Goal: Information Seeking & Learning: Learn about a topic

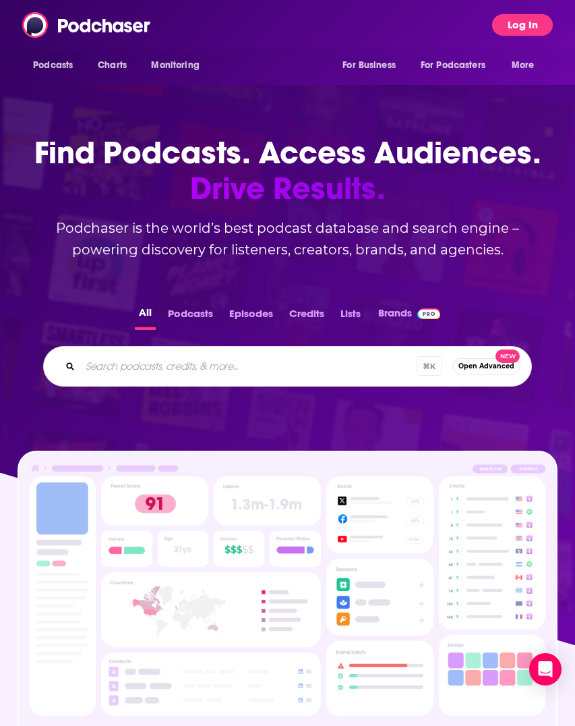
click at [529, 18] on button "Log In" at bounding box center [522, 25] width 61 height 22
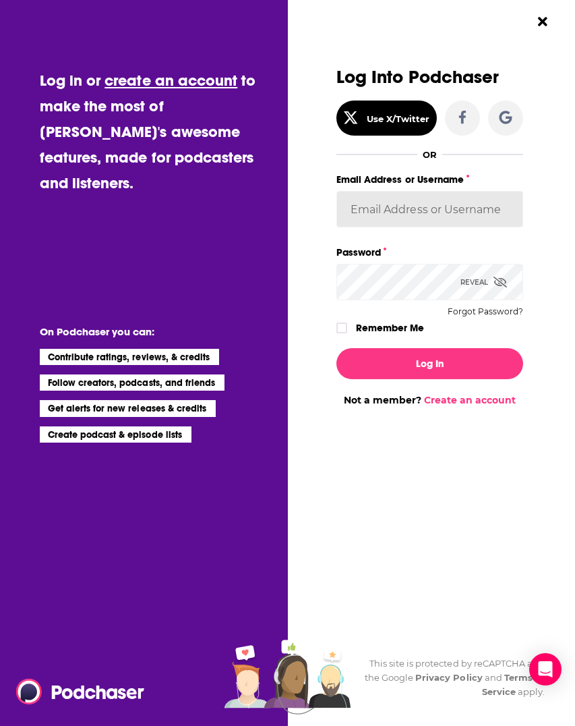
type input "CookbookCarrie"
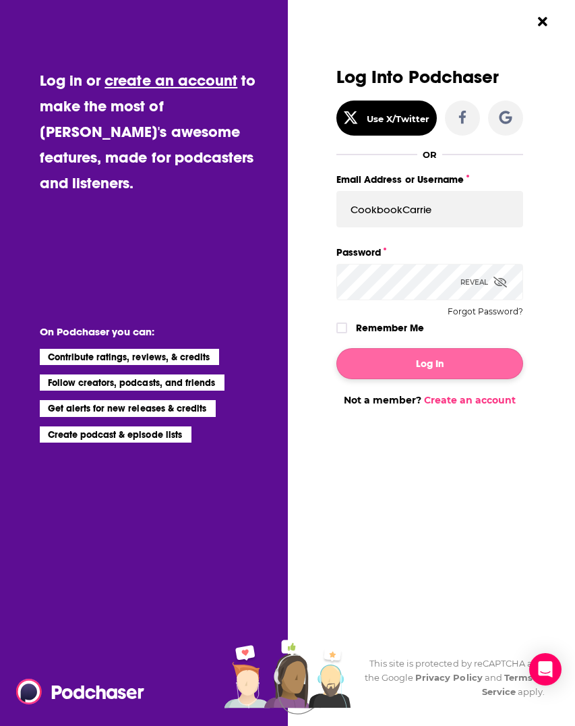
click at [462, 363] on button "Log In" at bounding box center [430, 363] width 187 height 31
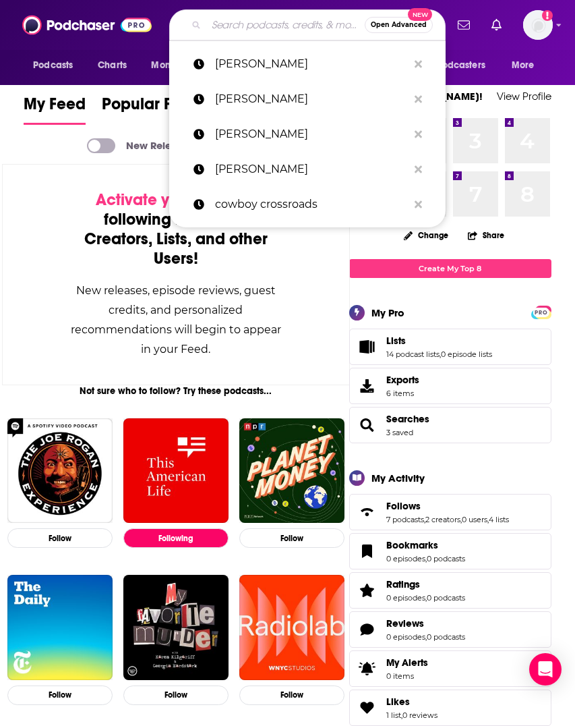
click at [225, 28] on input "Search podcasts, credits, & more..." at bounding box center [285, 25] width 158 height 22
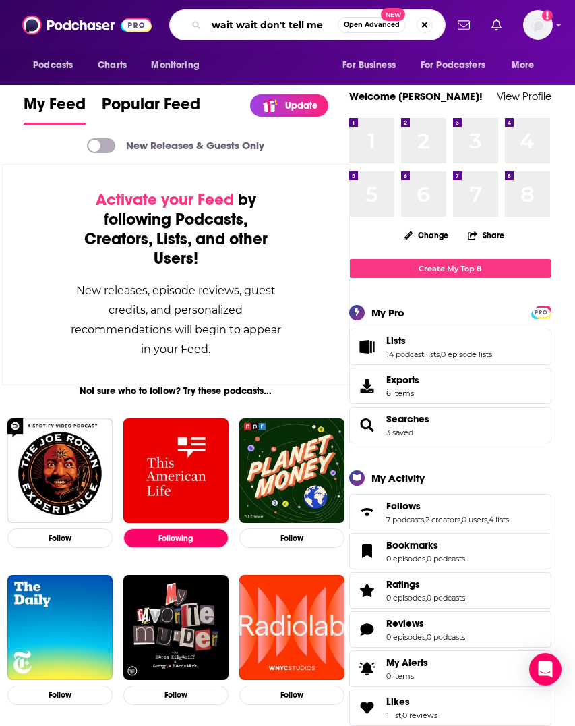
type input "wait wait don't tell me"
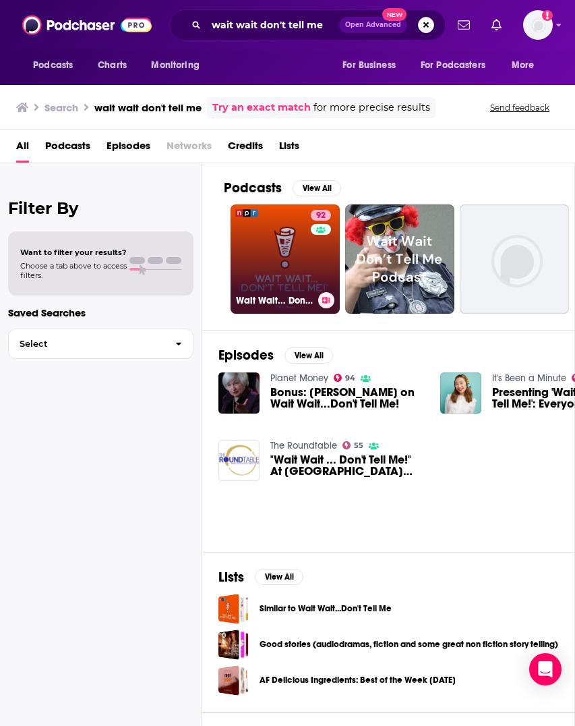
click at [284, 254] on link "92 Wait Wait... Don't Tell Me!" at bounding box center [285, 258] width 109 height 109
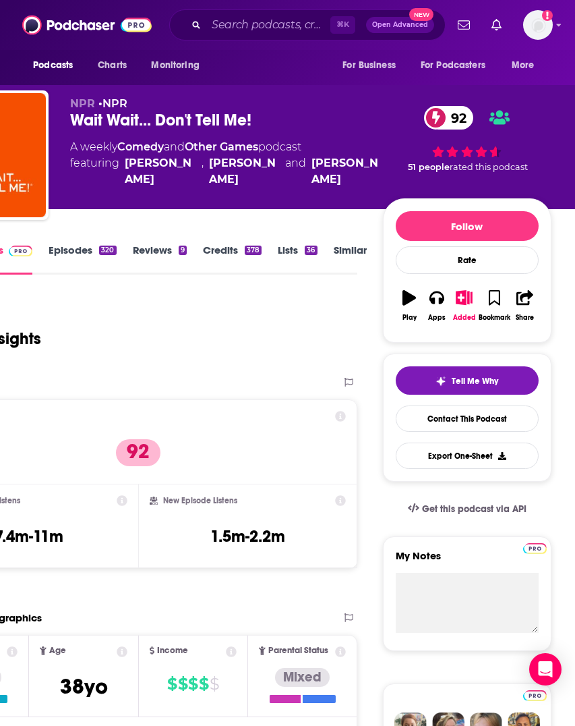
scroll to position [0, 131]
click at [258, 350] on div "Podcast Insights" at bounding box center [133, 330] width 428 height 69
click at [203, 249] on link "Credits 378" at bounding box center [232, 258] width 59 height 31
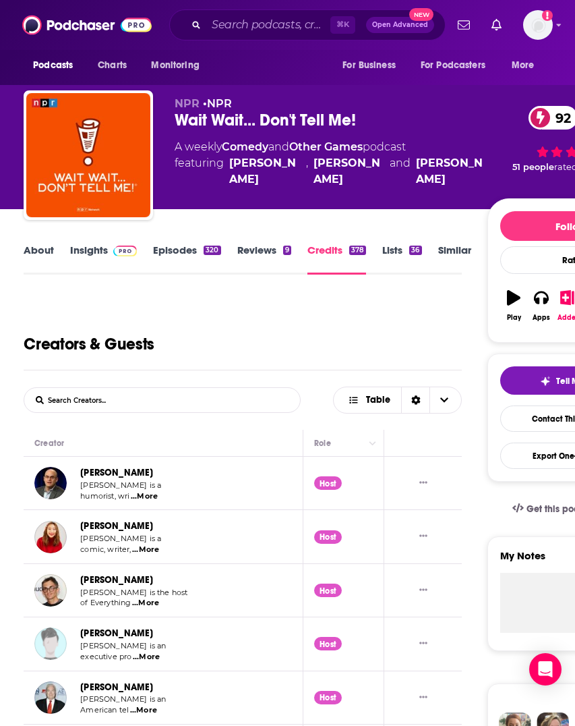
click at [90, 249] on link "Insights" at bounding box center [103, 258] width 67 height 31
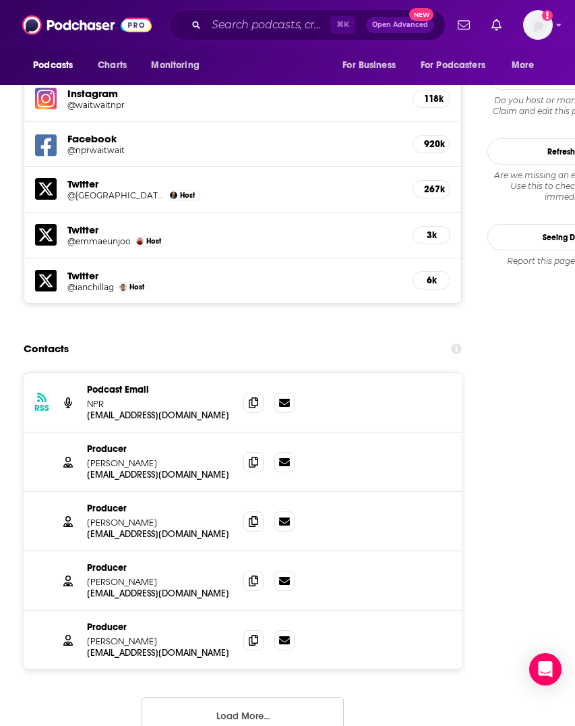
scroll to position [1307, 0]
click at [283, 575] on icon at bounding box center [284, 579] width 11 height 8
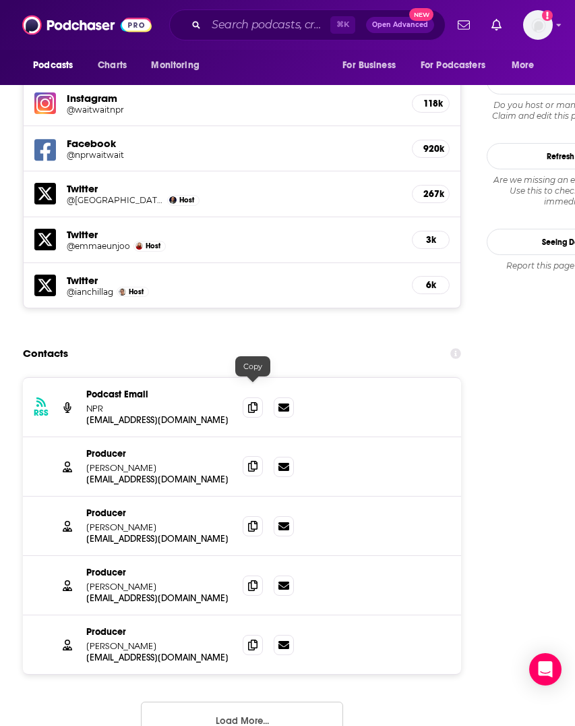
click at [254, 461] on icon at bounding box center [252, 466] width 9 height 11
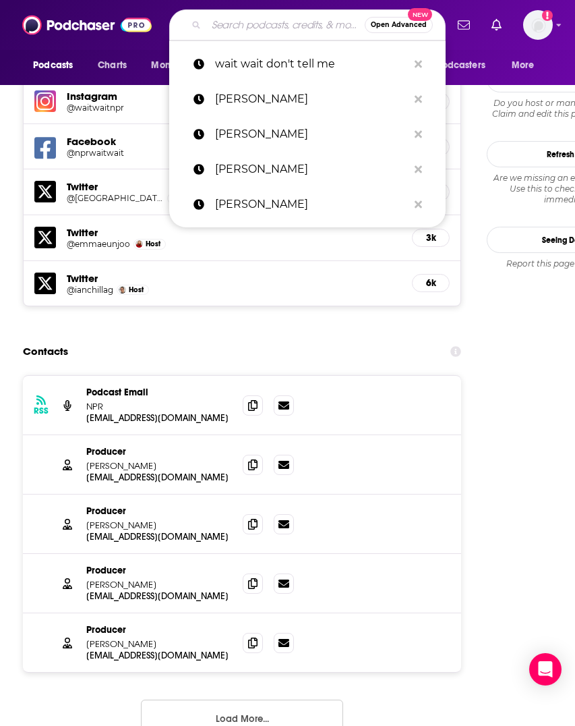
click at [232, 28] on input "Search podcasts, credits, & more..." at bounding box center [285, 25] width 158 height 22
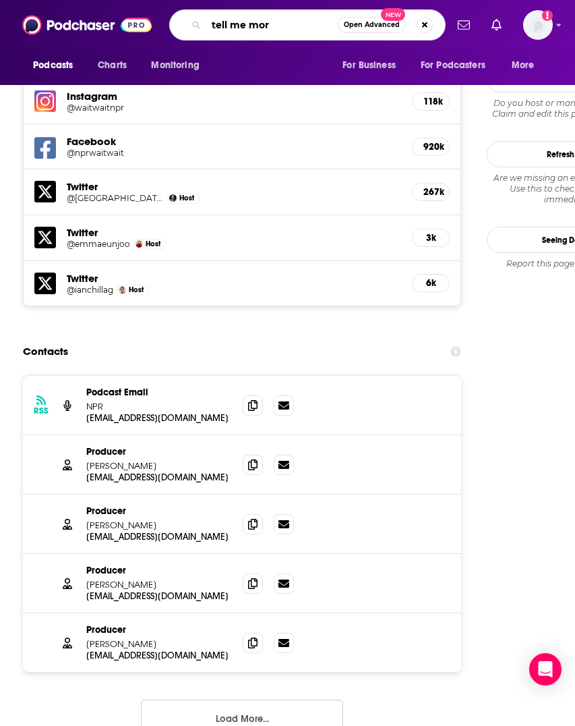
type input "tell me more"
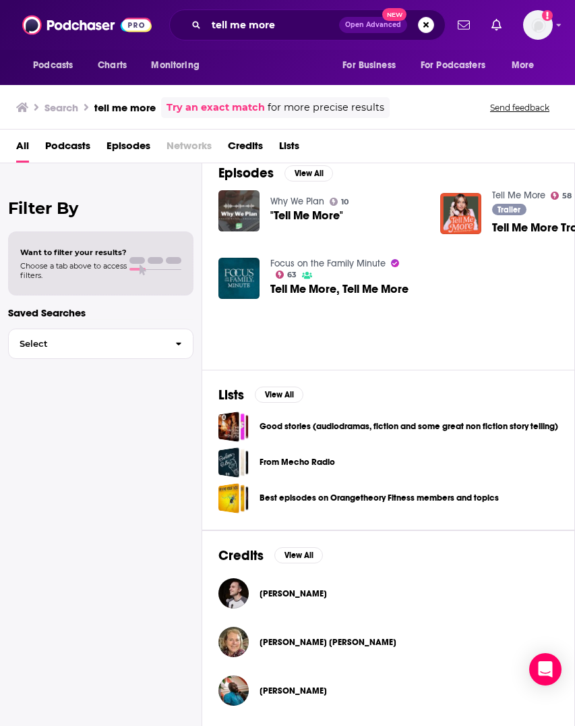
scroll to position [183, 0]
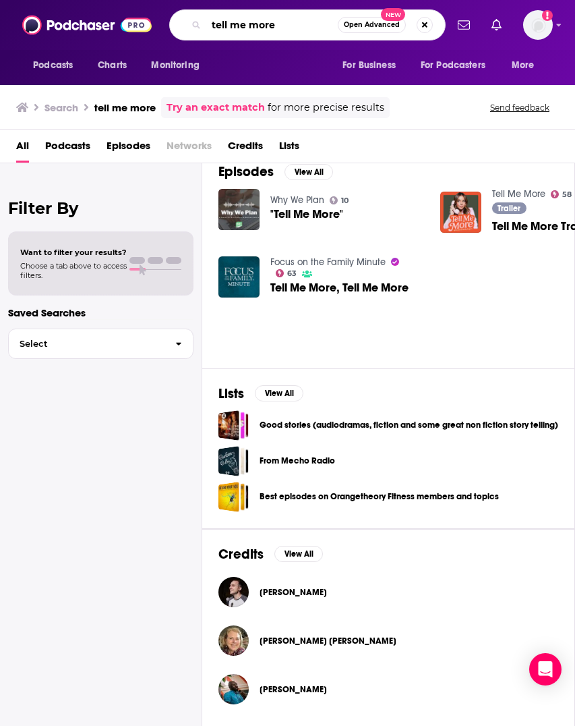
click at [210, 24] on input "tell me more" at bounding box center [272, 25] width 132 height 22
type input "NPR tell me more"
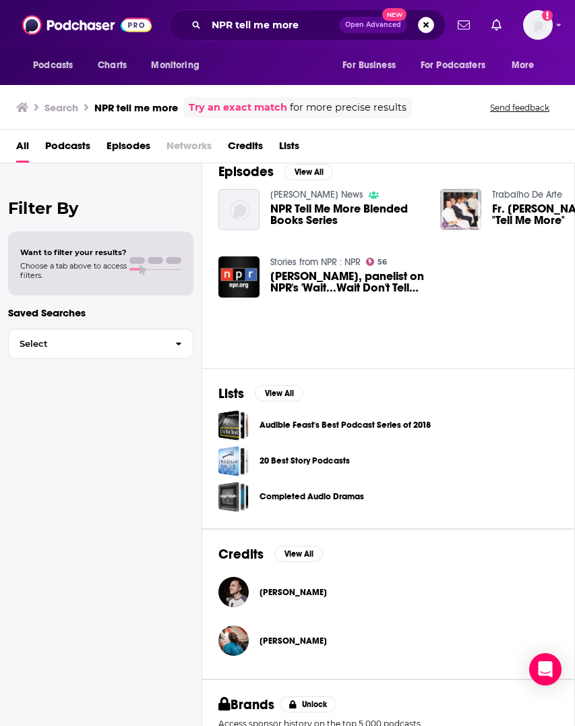
click at [311, 206] on span "NPR Tell Me More Blended Books Series" at bounding box center [347, 214] width 154 height 23
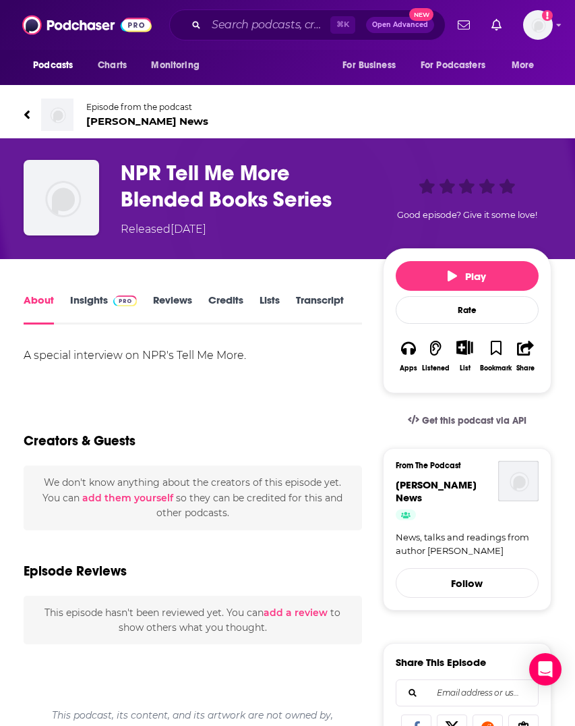
click at [93, 299] on link "Insights" at bounding box center [103, 308] width 67 height 31
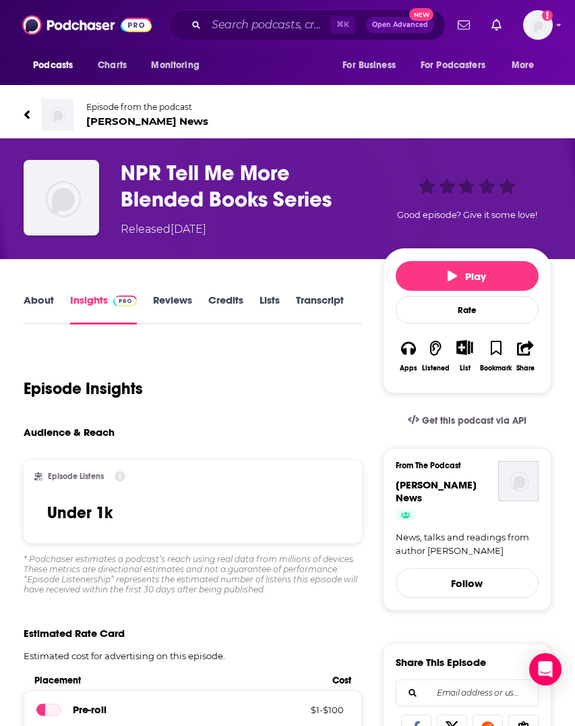
click at [29, 115] on icon at bounding box center [27, 114] width 7 height 13
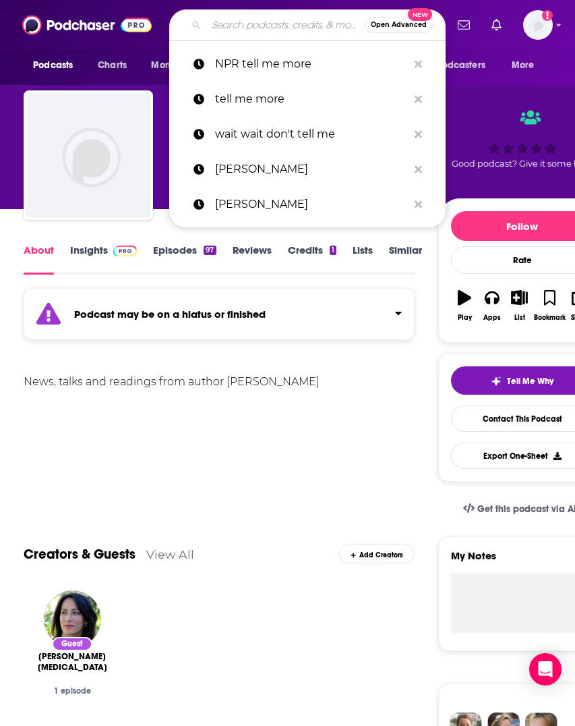
click at [221, 26] on input "Search podcasts, credits, & more..." at bounding box center [285, 25] width 158 height 22
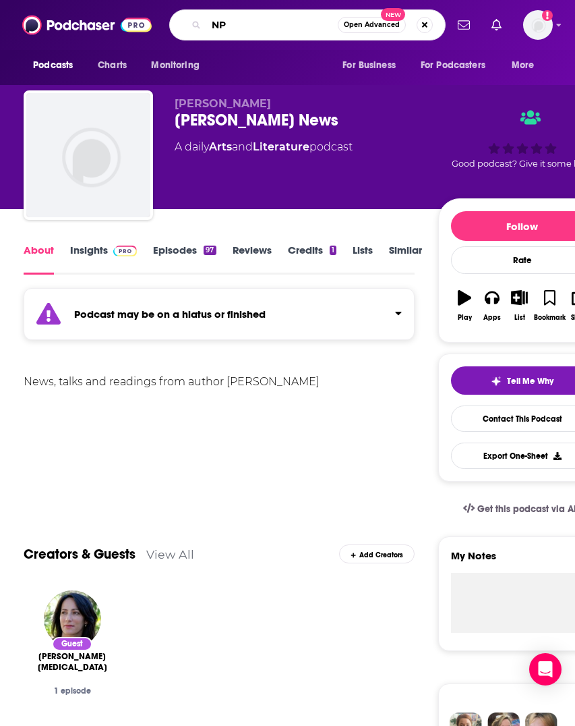
type input "NPR"
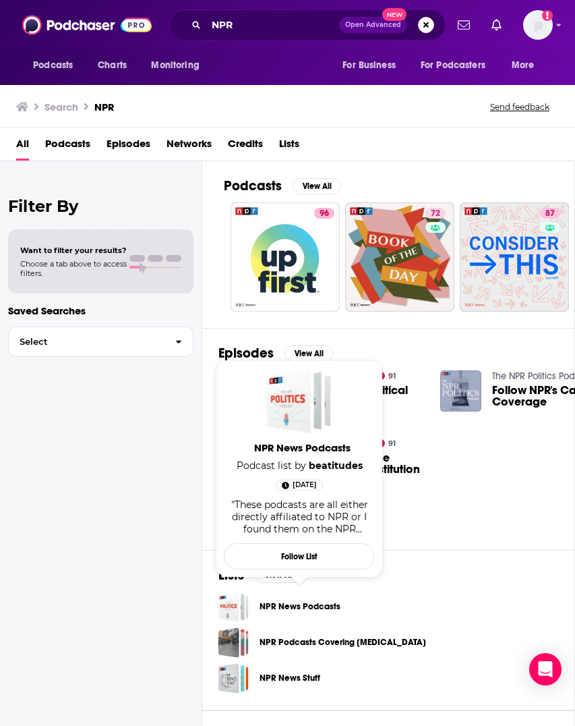
click at [275, 605] on link "NPR News Podcasts" at bounding box center [300, 606] width 81 height 15
